Goal: Task Accomplishment & Management: Use online tool/utility

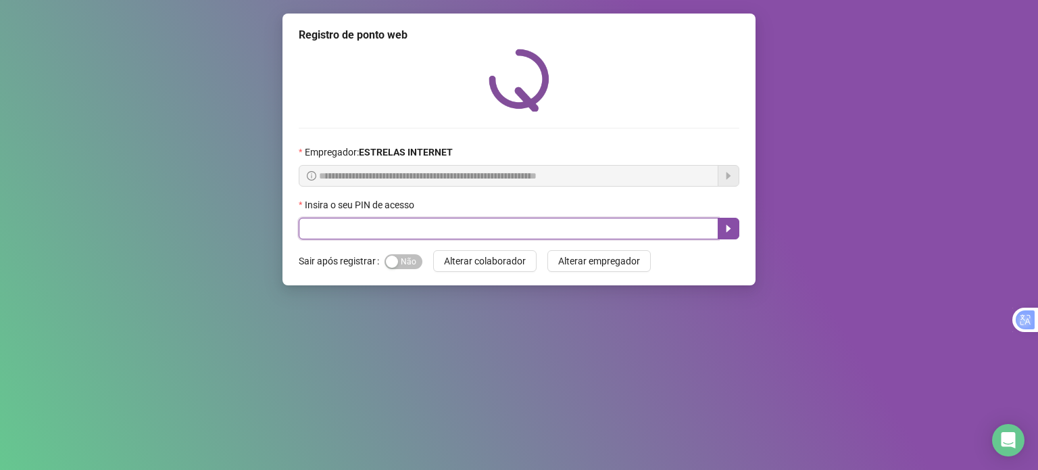
click at [653, 226] on input "text" at bounding box center [509, 229] width 420 height 22
type input "*****"
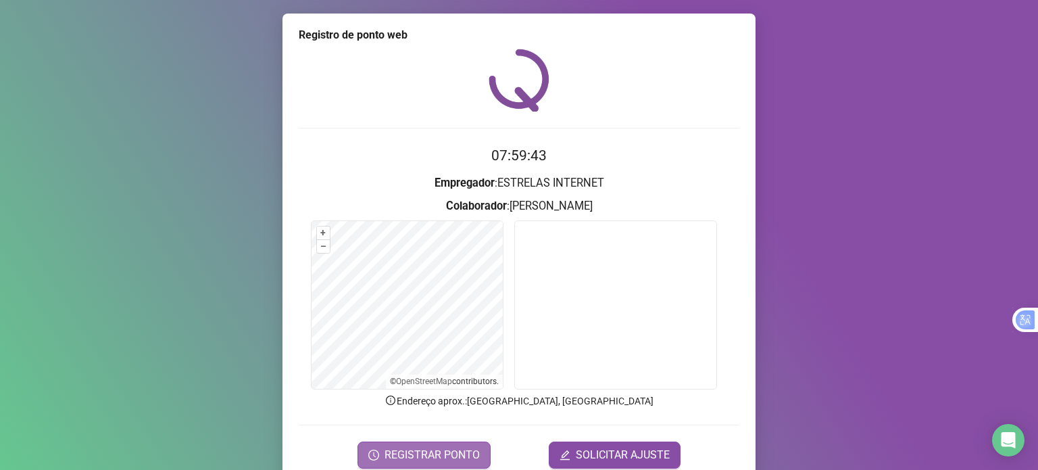
click at [433, 452] on span "REGISTRAR PONTO" at bounding box center [431, 455] width 95 height 16
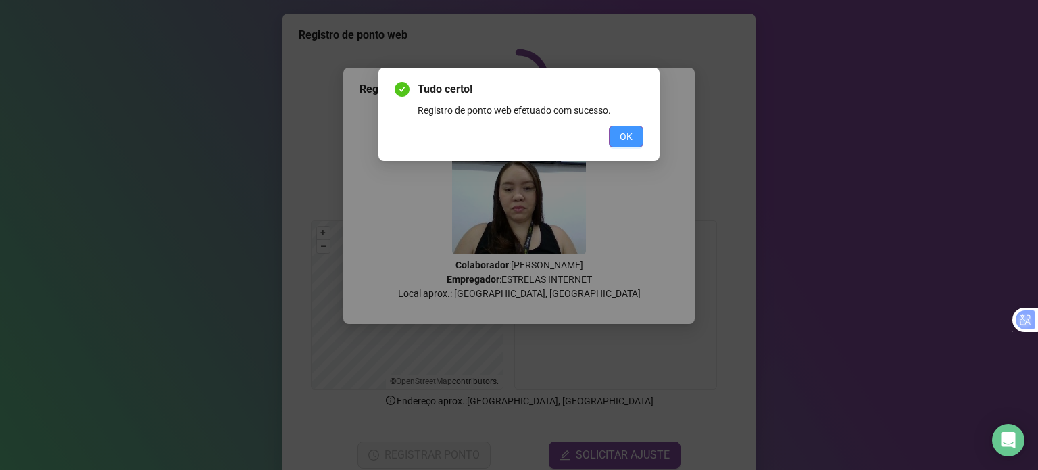
click at [630, 137] on span "OK" at bounding box center [625, 136] width 13 height 15
